Goal: Task Accomplishment & Management: Use online tool/utility

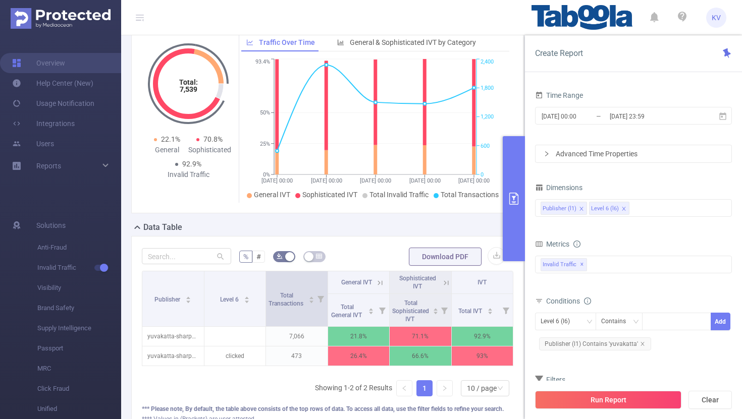
scroll to position [150, 0]
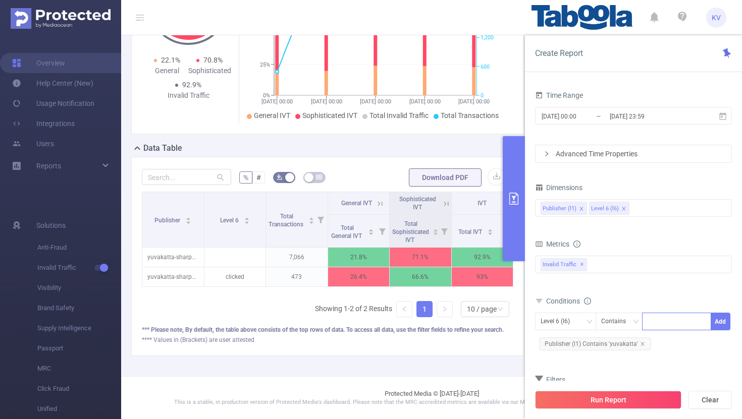
click at [664, 320] on div at bounding box center [676, 321] width 58 height 17
paste input "[PERSON_NAME]-vocalsearchapptop5"
type input "[PERSON_NAME]-vocalsearchapptop5"
click at [588, 320] on icon "icon: down" at bounding box center [589, 322] width 6 height 6
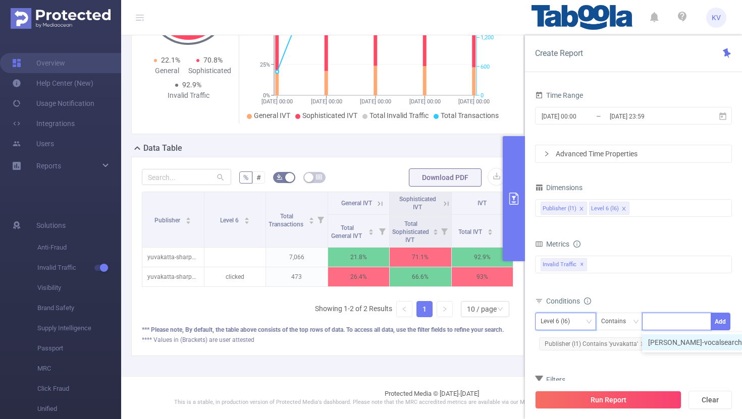
scroll to position [0, 0]
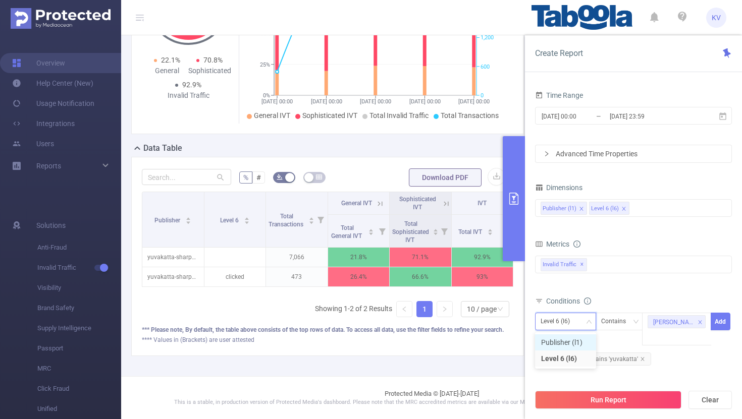
click at [567, 337] on li "Publisher (l1)" at bounding box center [565, 342] width 61 height 16
click at [720, 325] on button "Add" at bounding box center [720, 322] width 20 height 18
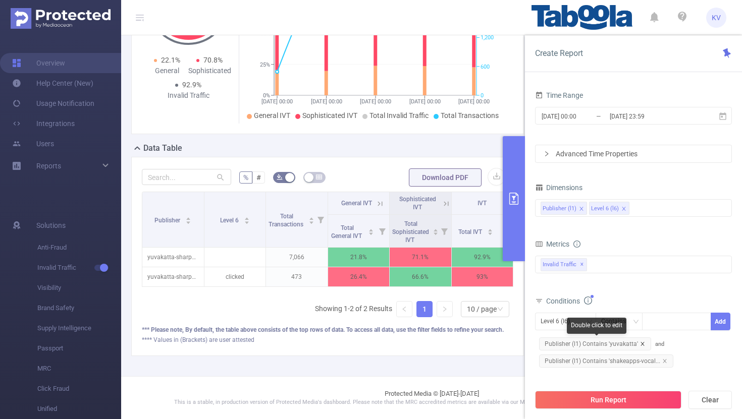
click at [640, 344] on icon "icon: close" at bounding box center [642, 344] width 5 height 5
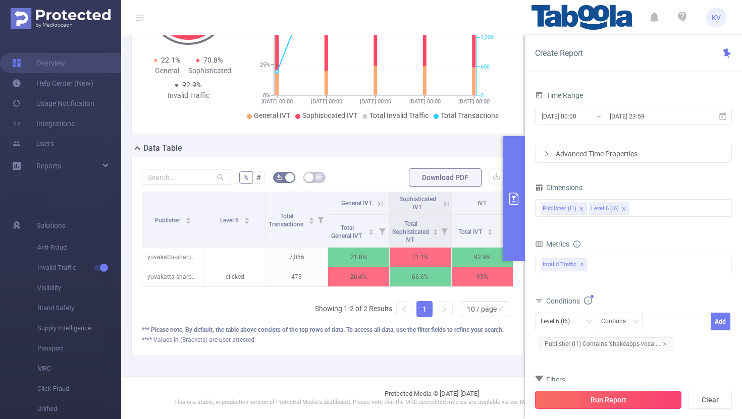
click at [636, 400] on button "Run Report" at bounding box center [608, 400] width 146 height 18
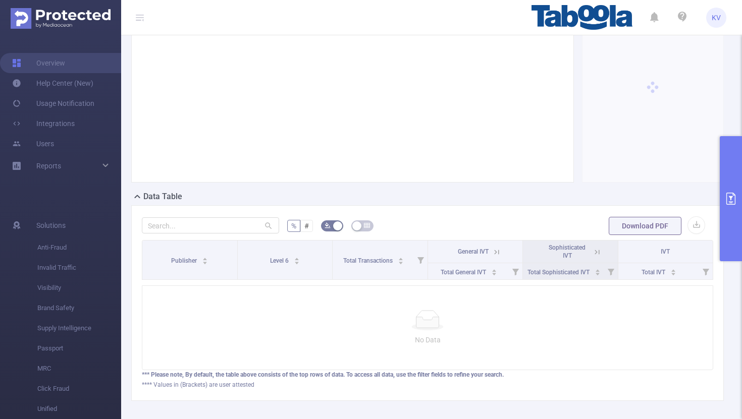
scroll to position [27, 0]
